Goal: Transaction & Acquisition: Purchase product/service

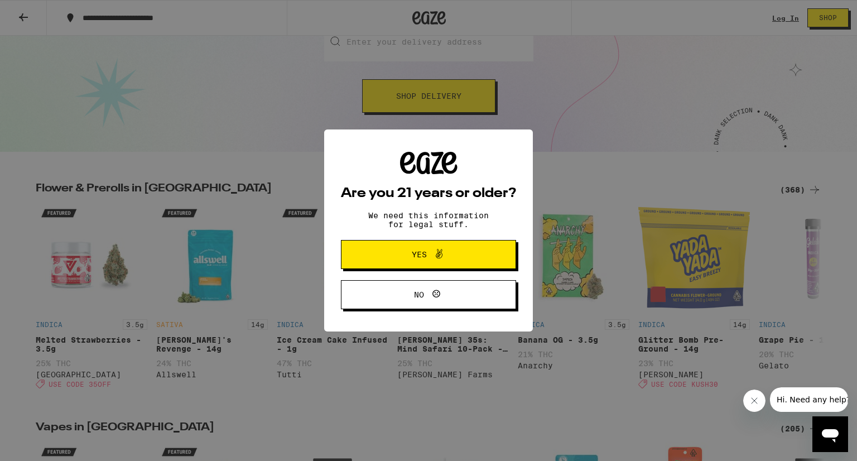
click at [454, 255] on span "Yes" at bounding box center [428, 254] width 85 height 15
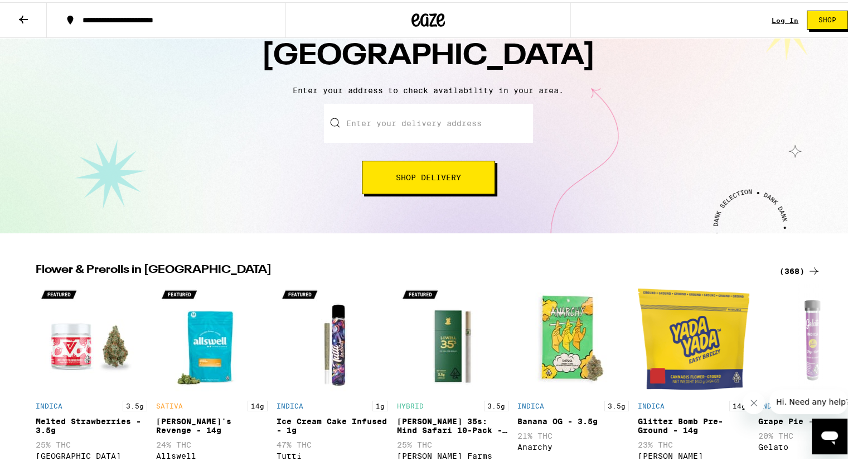
scroll to position [31, 0]
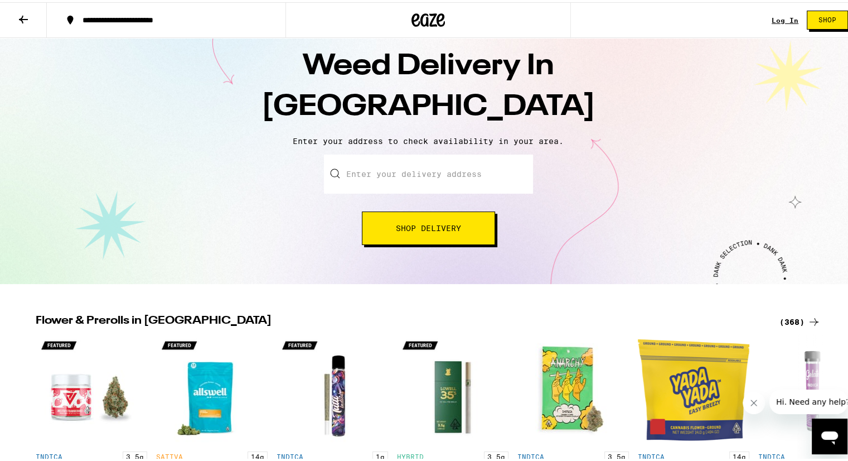
click at [384, 180] on input "Enter your delivery address" at bounding box center [428, 171] width 209 height 39
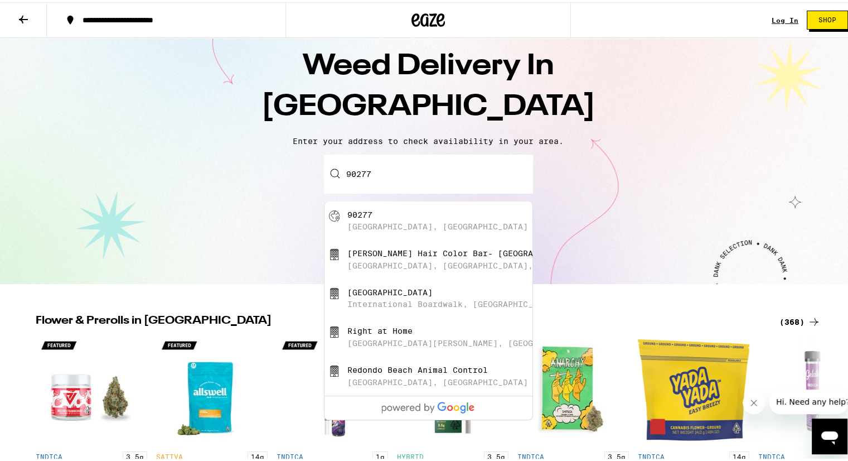
click at [384, 206] on div "[GEOGRAPHIC_DATA], [GEOGRAPHIC_DATA]" at bounding box center [429, 218] width 208 height 39
type input "[GEOGRAPHIC_DATA]"
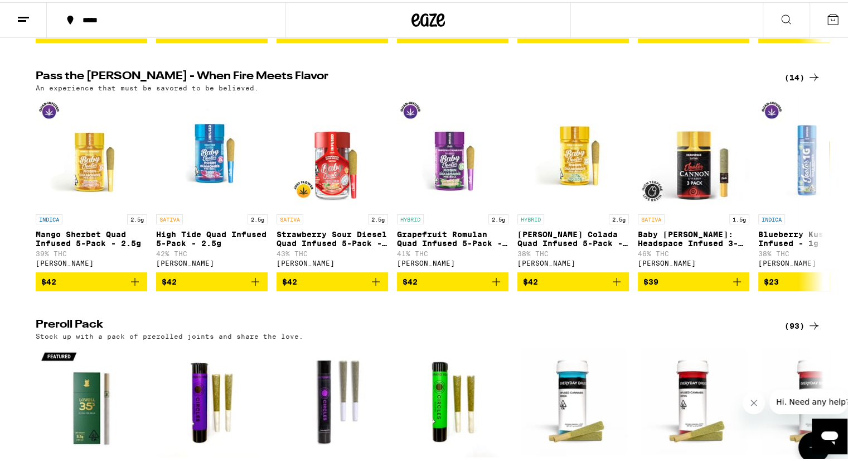
scroll to position [2364, 0]
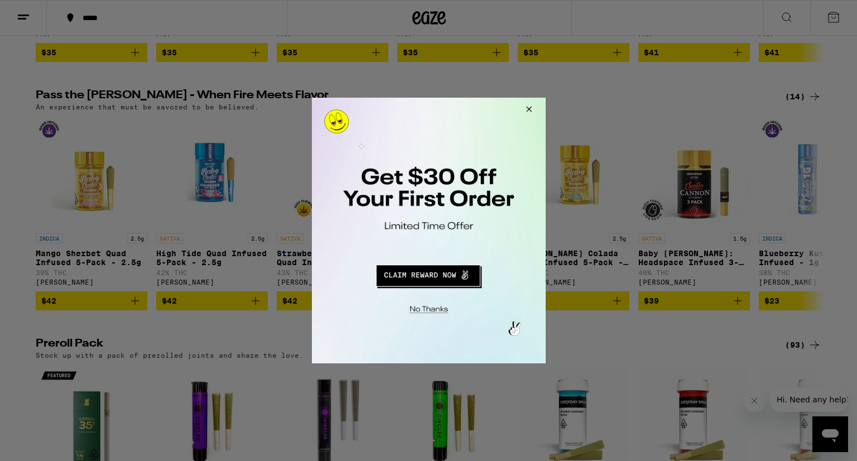
click at [528, 110] on button "Close Modal" at bounding box center [526, 111] width 30 height 27
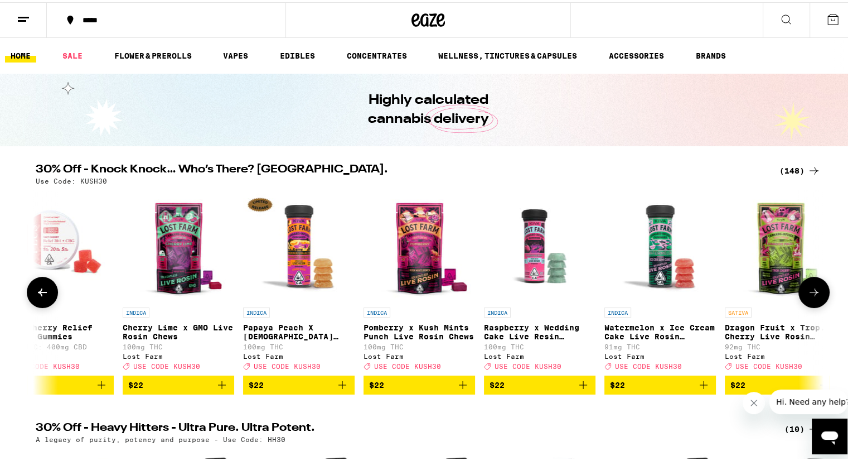
scroll to position [0, 9671]
